Goal: Find specific page/section

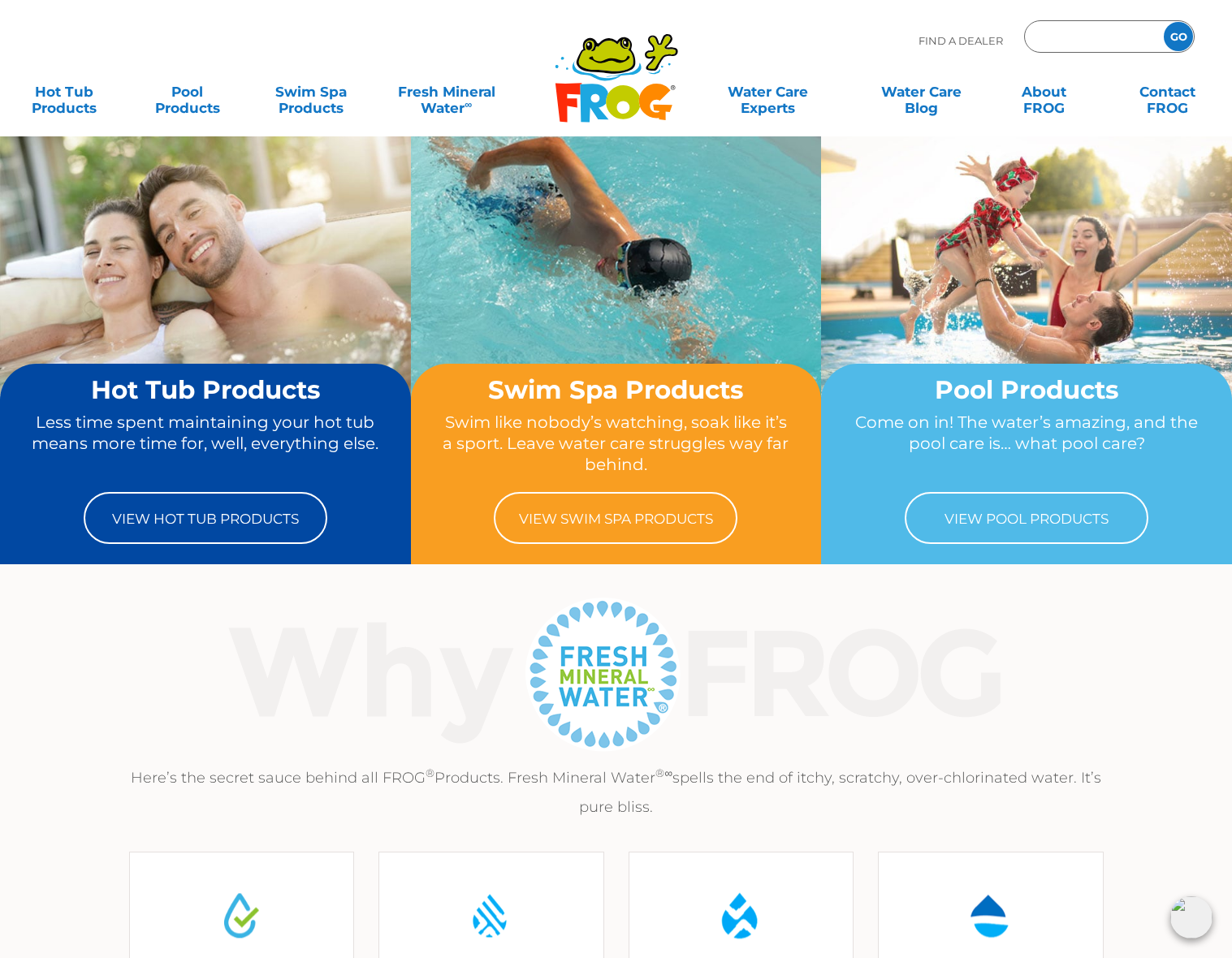
click at [1075, 43] on input "Zip Code Form" at bounding box center [1092, 36] width 110 height 23
type input "27215"
click at [1164, 22] on input "GO" at bounding box center [1178, 37] width 30 height 30
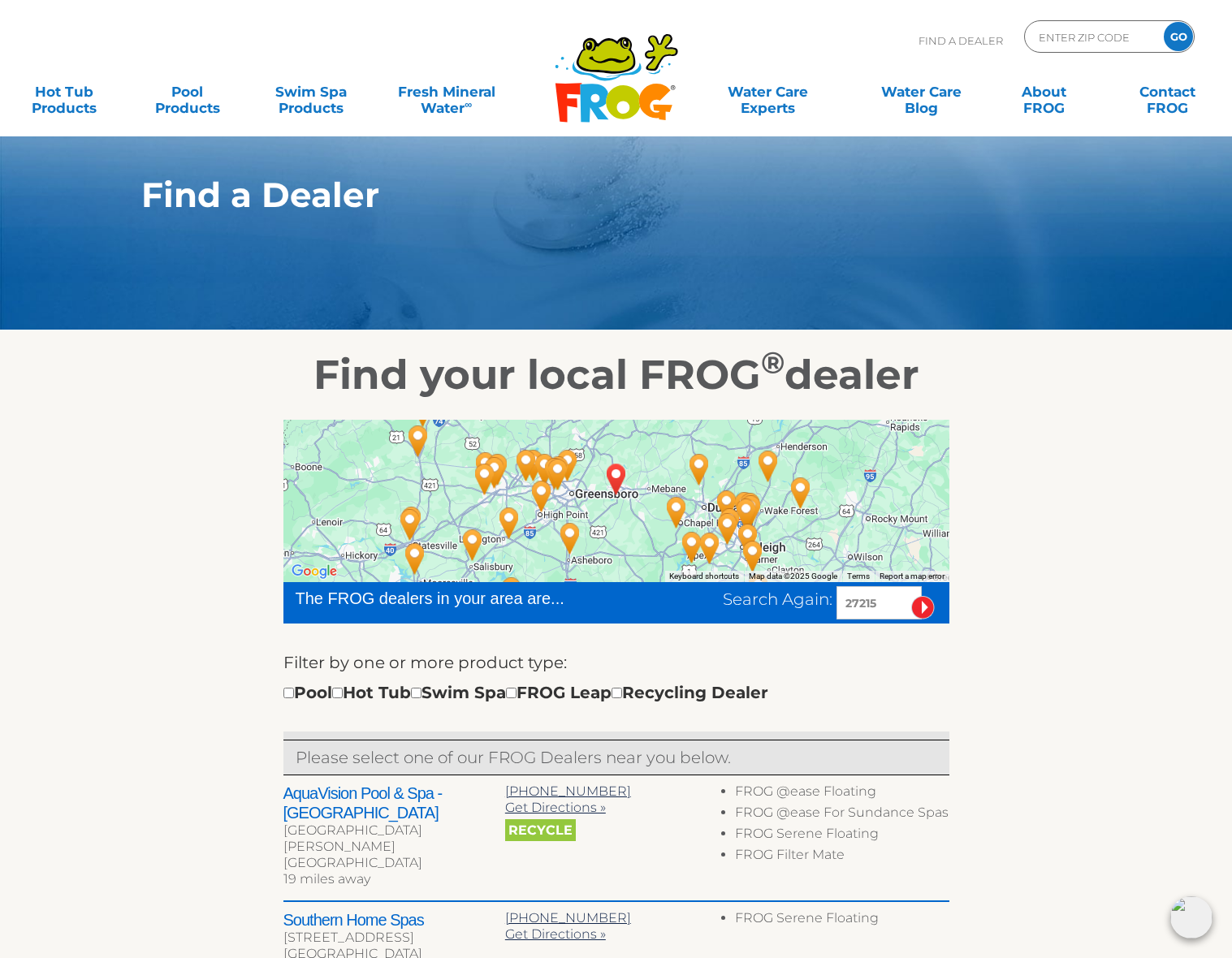
click at [606, 88] on icon ".st130{clip-path:url(#SVGID_2_);fill-rule:evenodd;clip-rule:evenodd;fill:#C3CC0…" at bounding box center [616, 78] width 125 height 91
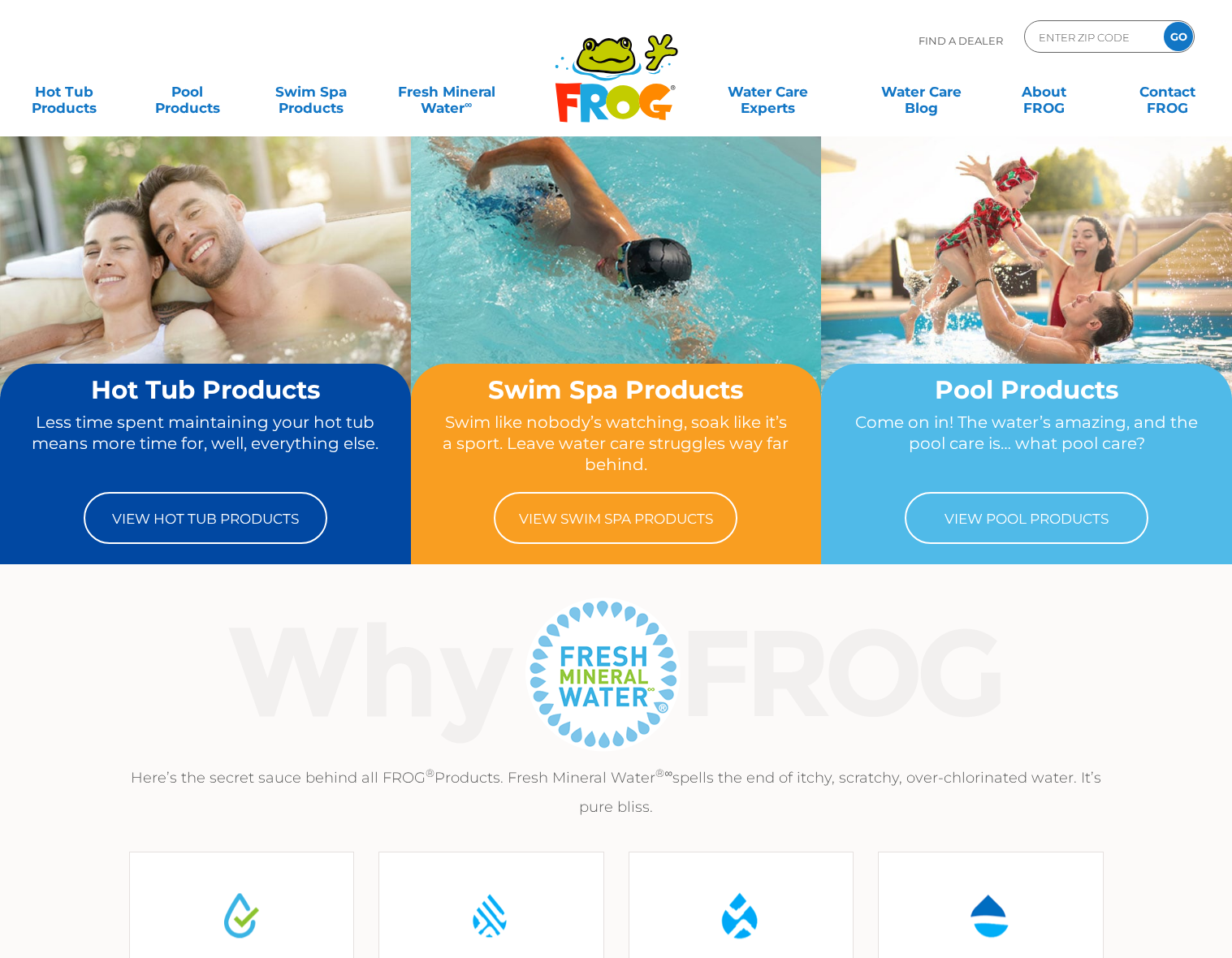
scroll to position [234, 0]
